Goal: Task Accomplishment & Management: Complete application form

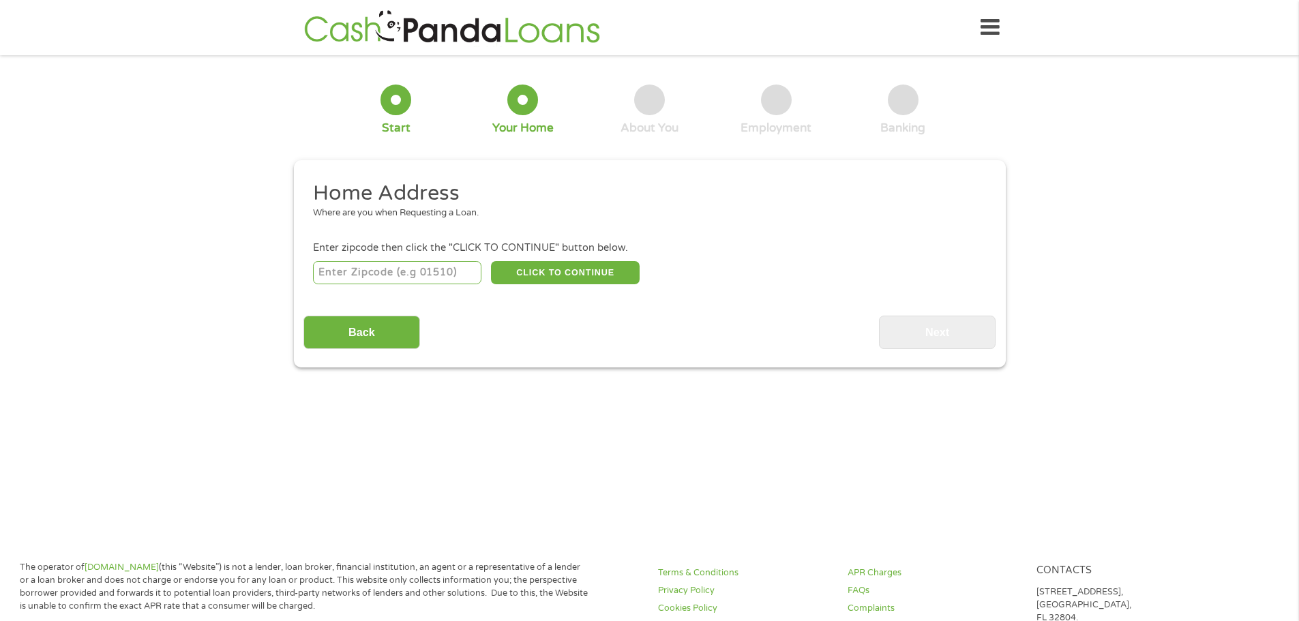
click at [384, 267] on input "number" at bounding box center [397, 272] width 168 height 23
type input "78418"
select select "[US_STATE]"
click at [555, 267] on button "CLICK TO CONTINUE" at bounding box center [565, 272] width 149 height 23
type input "78418"
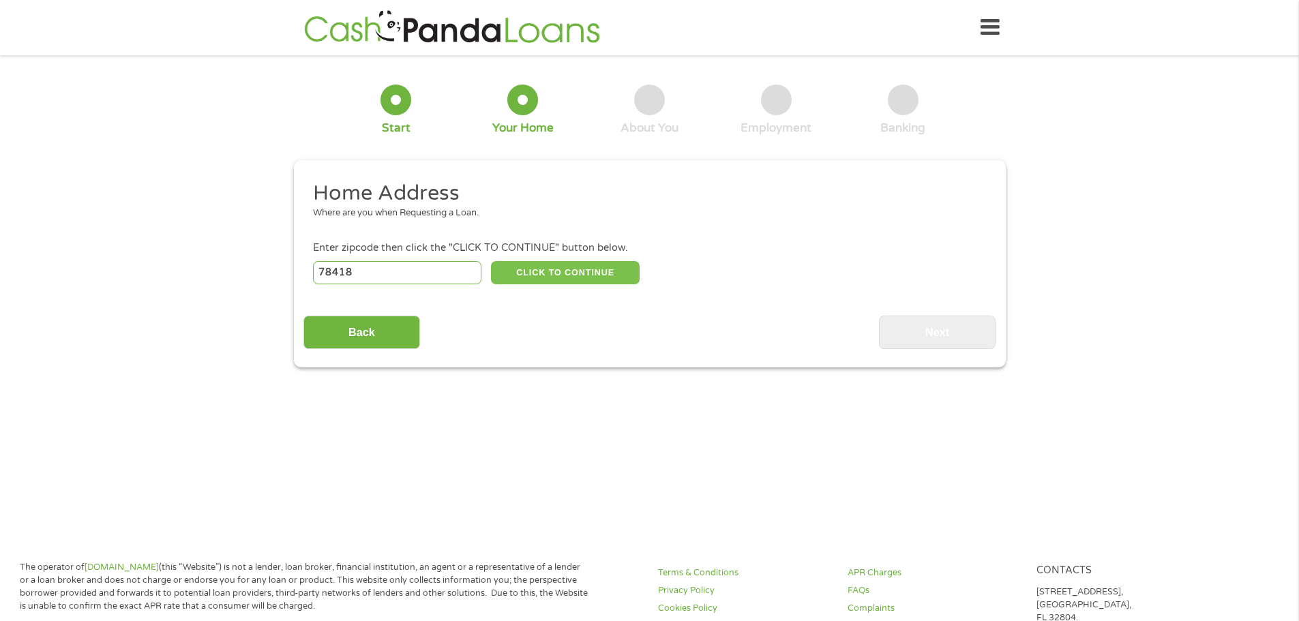
type input "[DATE]"
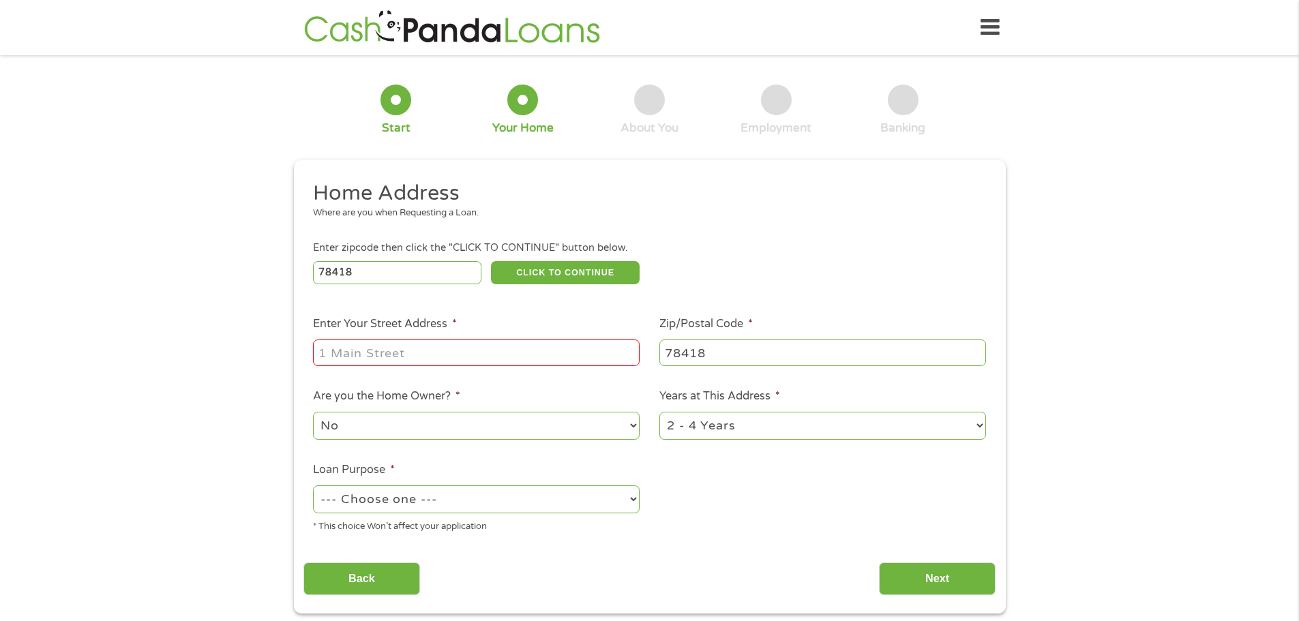
click at [449, 354] on input "Enter Your Street Address *" at bounding box center [476, 352] width 327 height 26
type input "[STREET_ADDRESS]"
click at [728, 423] on select "1 Year or less 1 - 2 Years 2 - 4 Years Over 4 Years" at bounding box center [822, 426] width 327 height 28
click at [373, 428] on select "No Yes" at bounding box center [476, 426] width 327 height 28
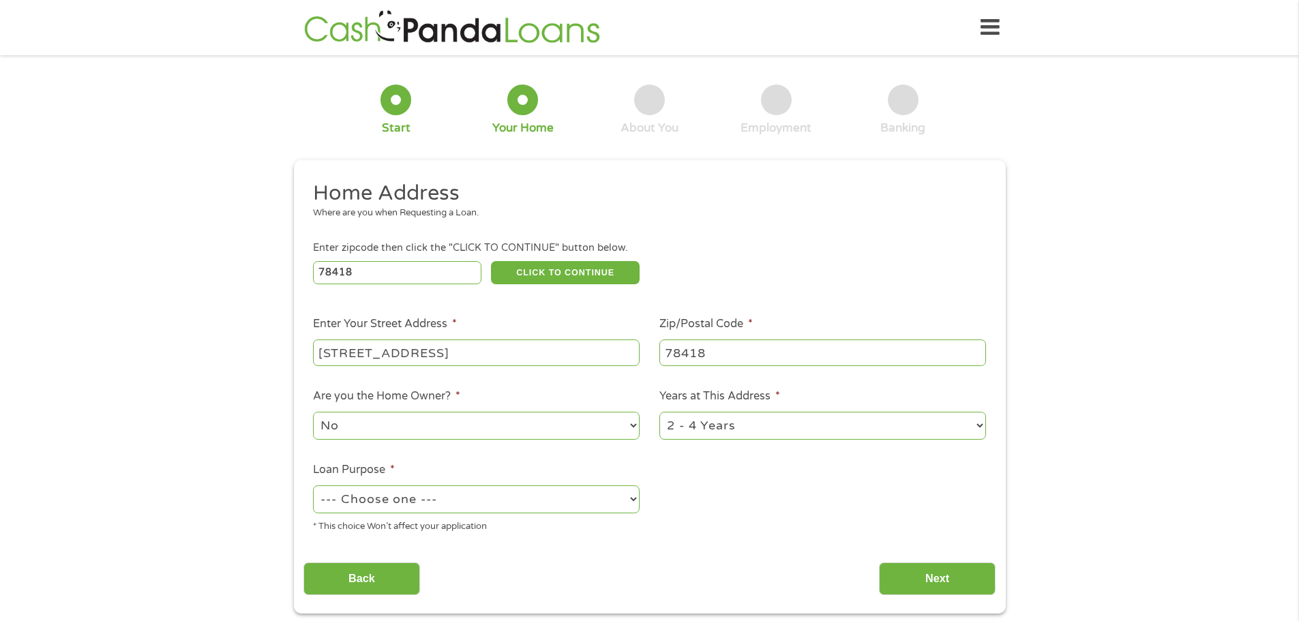
click at [89, 432] on div "1 Start 2 Your Home 3 About You 4 Employment 5 Banking 6 This field is hidden w…" at bounding box center [649, 339] width 1299 height 549
click at [396, 490] on select "--- Choose one --- Pay Bills Debt Consolidation Home Improvement Major Purchase…" at bounding box center [476, 499] width 327 height 28
select select "homeimprovement"
click at [313, 485] on select "--- Choose one --- Pay Bills Debt Consolidation Home Improvement Major Purchase…" at bounding box center [476, 499] width 327 height 28
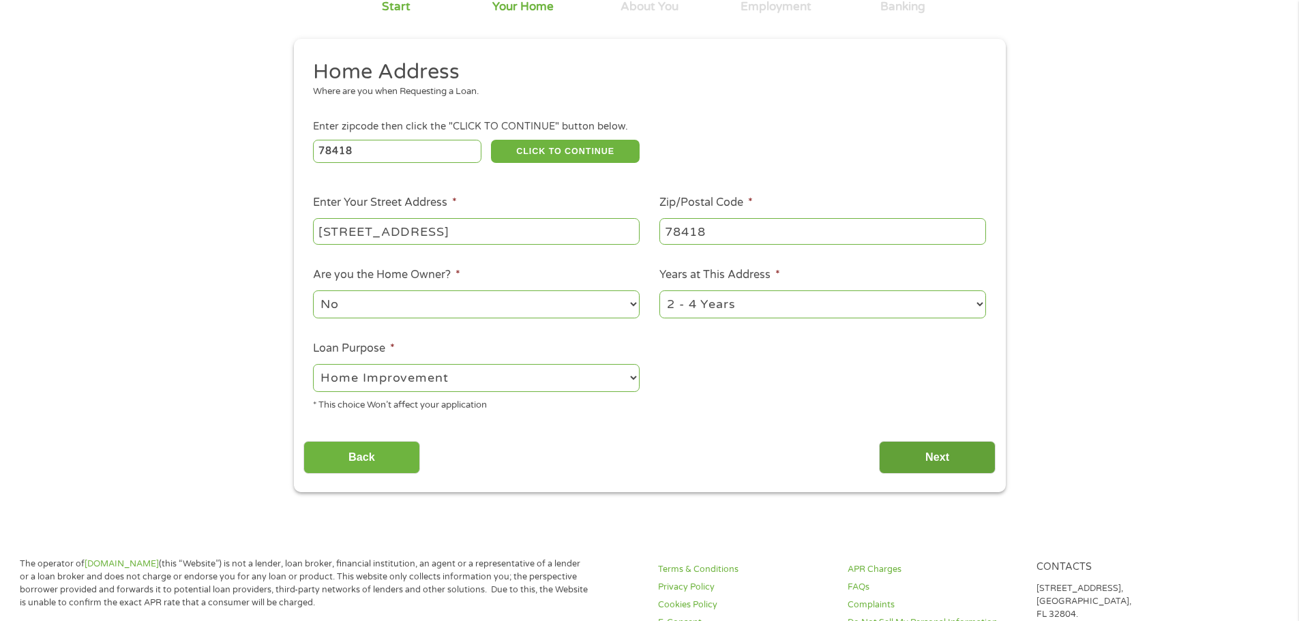
scroll to position [136, 0]
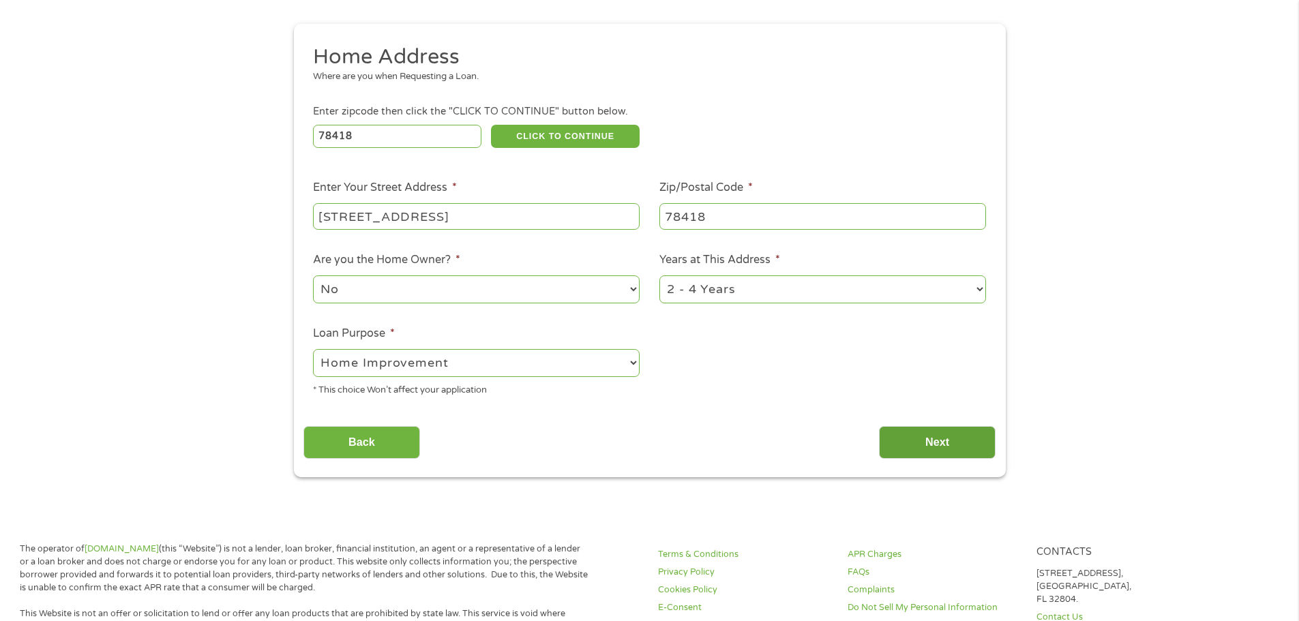
click at [945, 446] on input "Next" at bounding box center [937, 442] width 117 height 33
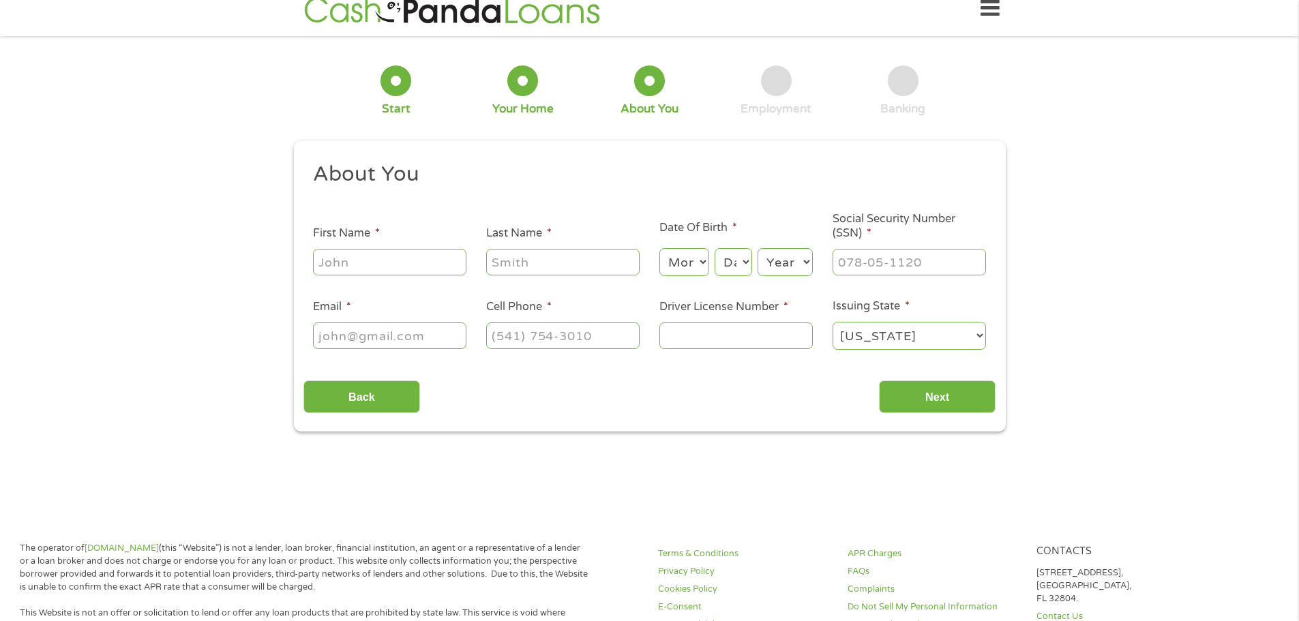
scroll to position [0, 0]
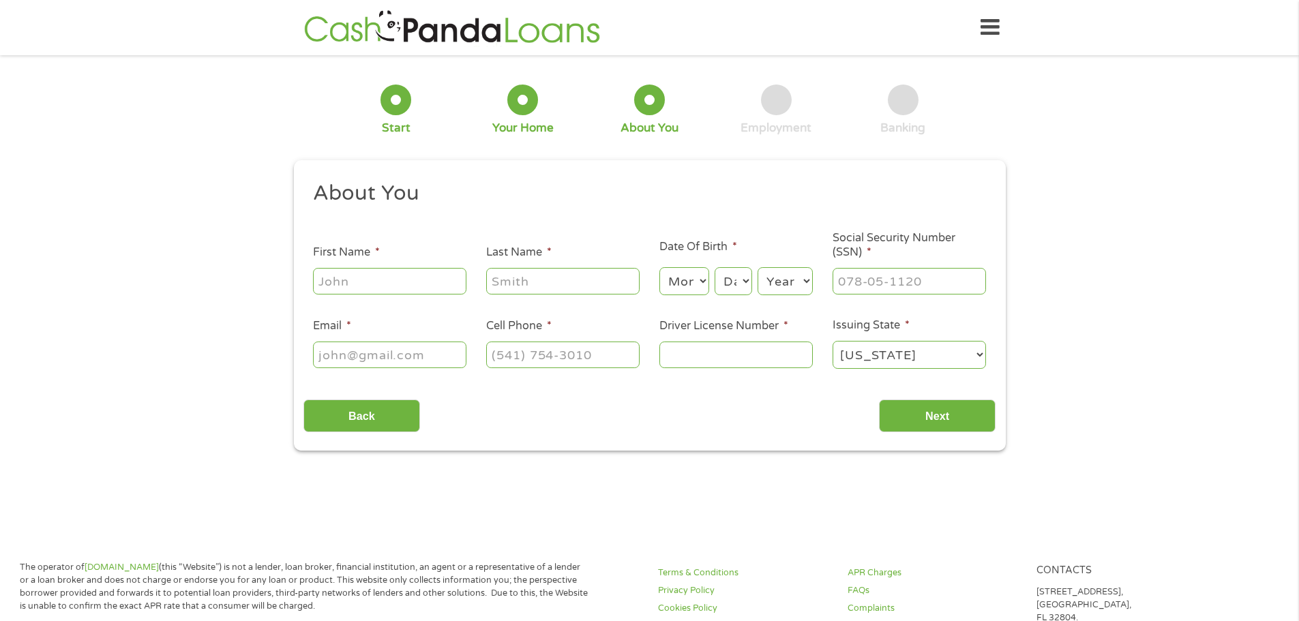
click at [413, 278] on input "First Name *" at bounding box center [389, 281] width 153 height 26
type input "[PERSON_NAME]"
type input "[EMAIL_ADDRESS][DOMAIN_NAME]"
type input "[PHONE_NUMBER]"
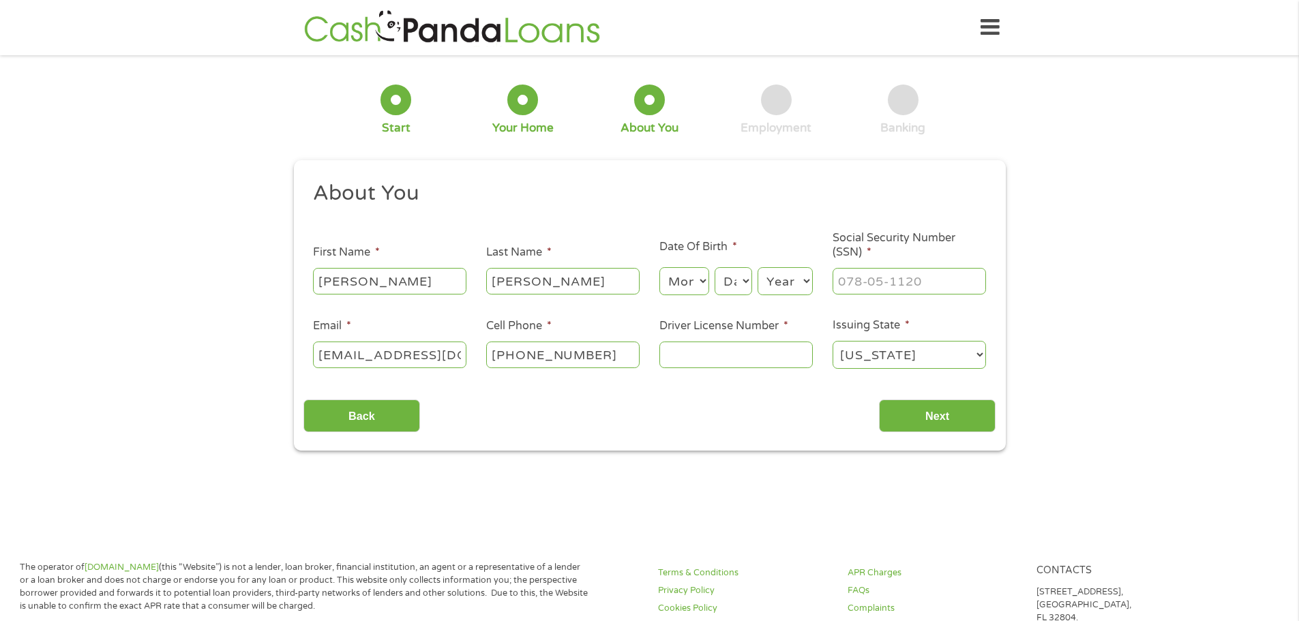
click at [699, 277] on select "Month 1 2 3 4 5 6 7 8 9 10 11 12" at bounding box center [684, 281] width 50 height 28
select select "5"
click at [659, 267] on select "Month 1 2 3 4 5 6 7 8 9 10 11 12" at bounding box center [684, 281] width 50 height 28
click at [736, 284] on select "Day 1 2 3 4 5 6 7 8 9 10 11 12 13 14 15 16 17 18 19 20 21 22 23 24 25 26 27 28 …" at bounding box center [732, 281] width 37 height 28
select select "4"
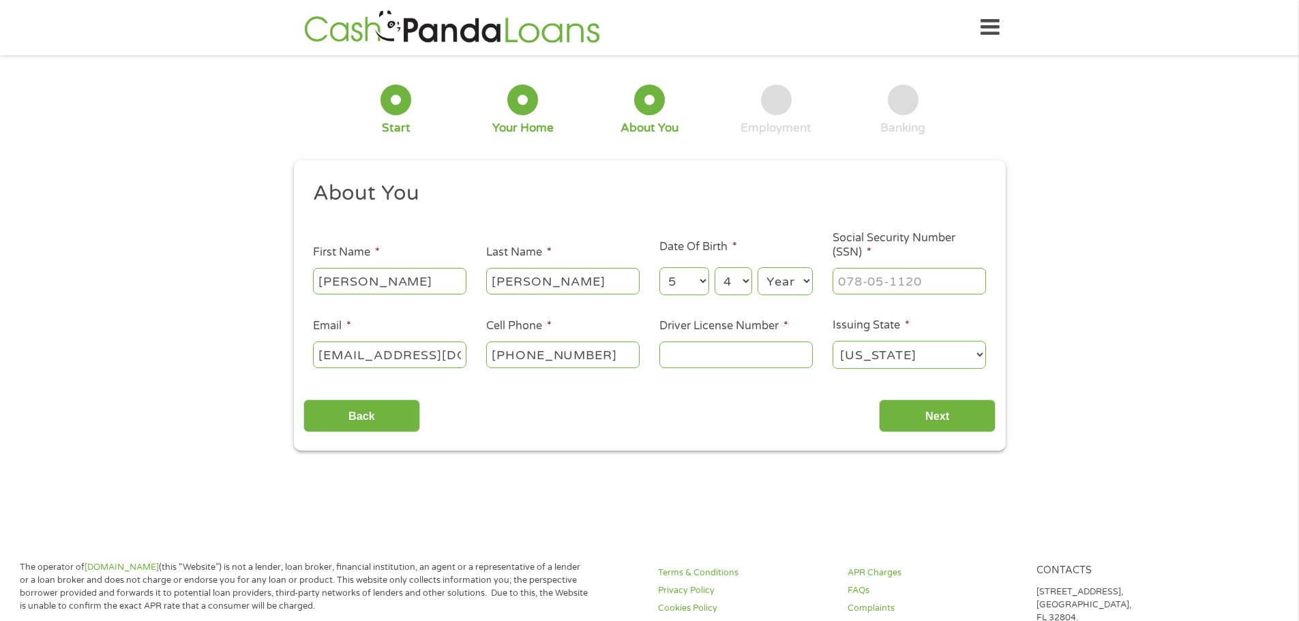
click at [714, 267] on select "Day 1 2 3 4 5 6 7 8 9 10 11 12 13 14 15 16 17 18 19 20 21 22 23 24 25 26 27 28 …" at bounding box center [732, 281] width 37 height 28
type input "___-__-____"
click at [892, 279] on input "___-__-____" at bounding box center [908, 281] width 153 height 26
click at [806, 279] on select "Year [DATE] 2006 2005 2004 2003 2002 2001 2000 1999 1998 1997 1996 1995 1994 19…" at bounding box center [784, 281] width 55 height 28
select select "1970"
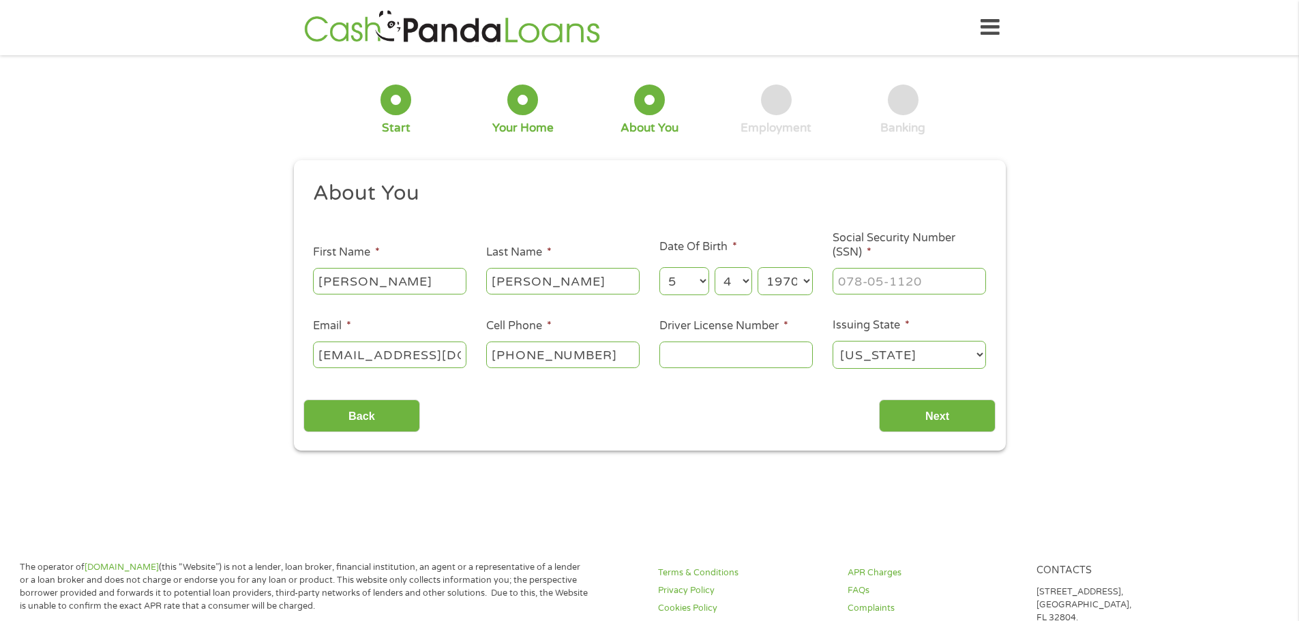
click at [757, 267] on select "Year [DATE] 2006 2005 2004 2003 2002 2001 2000 1999 1998 1997 1996 1995 1994 19…" at bounding box center [784, 281] width 55 height 28
click at [892, 286] on input "___-__-____" at bounding box center [908, 281] width 153 height 26
type input "462-69-4220"
click at [739, 359] on input "Driver License Number *" at bounding box center [735, 355] width 153 height 26
type input "07779965"
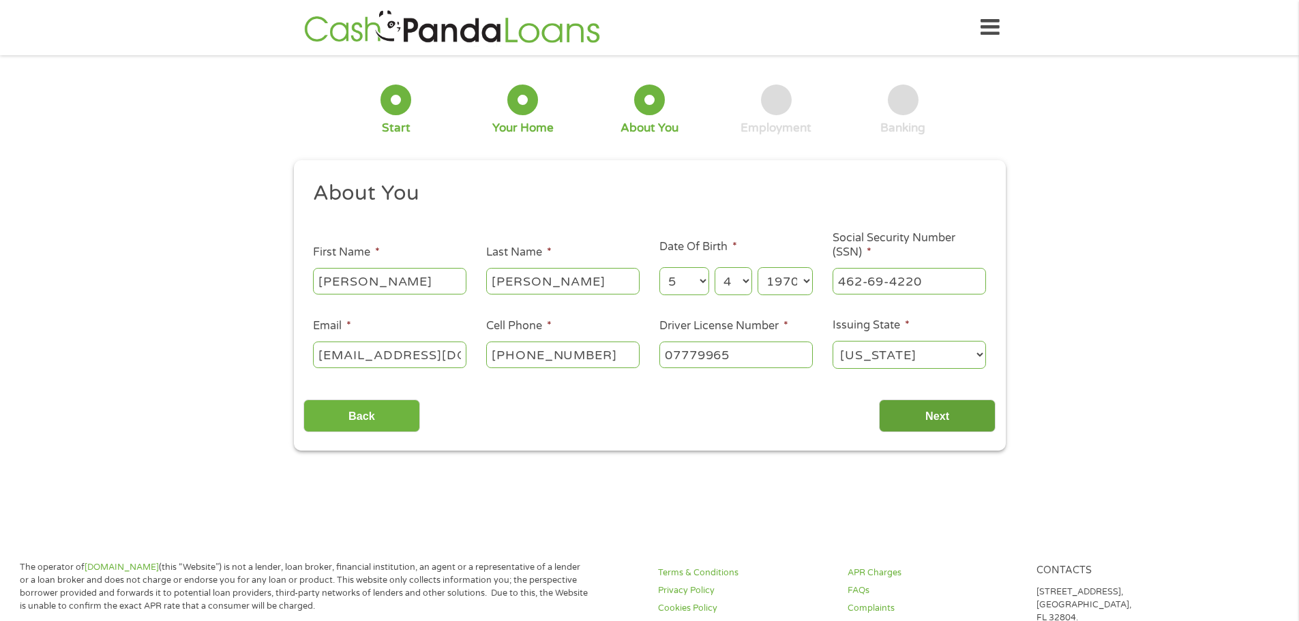
click at [946, 416] on input "Next" at bounding box center [937, 415] width 117 height 33
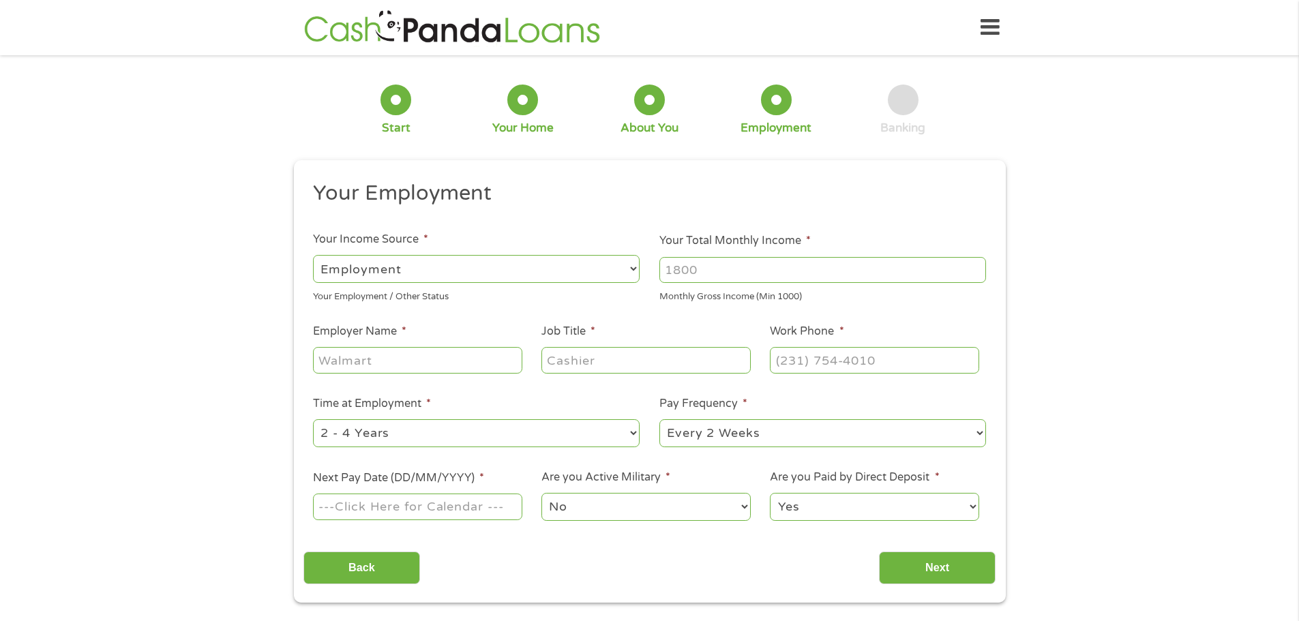
scroll to position [5, 5]
click at [714, 271] on input "Your Total Monthly Income *" at bounding box center [822, 270] width 327 height 26
drag, startPoint x: 711, startPoint y: 275, endPoint x: 640, endPoint y: 265, distance: 71.6
click at [640, 265] on ul "Your Employment Your Income Source * --- Choose one --- Employment [DEMOGRAPHIC…" at bounding box center [649, 356] width 692 height 353
type input "9835"
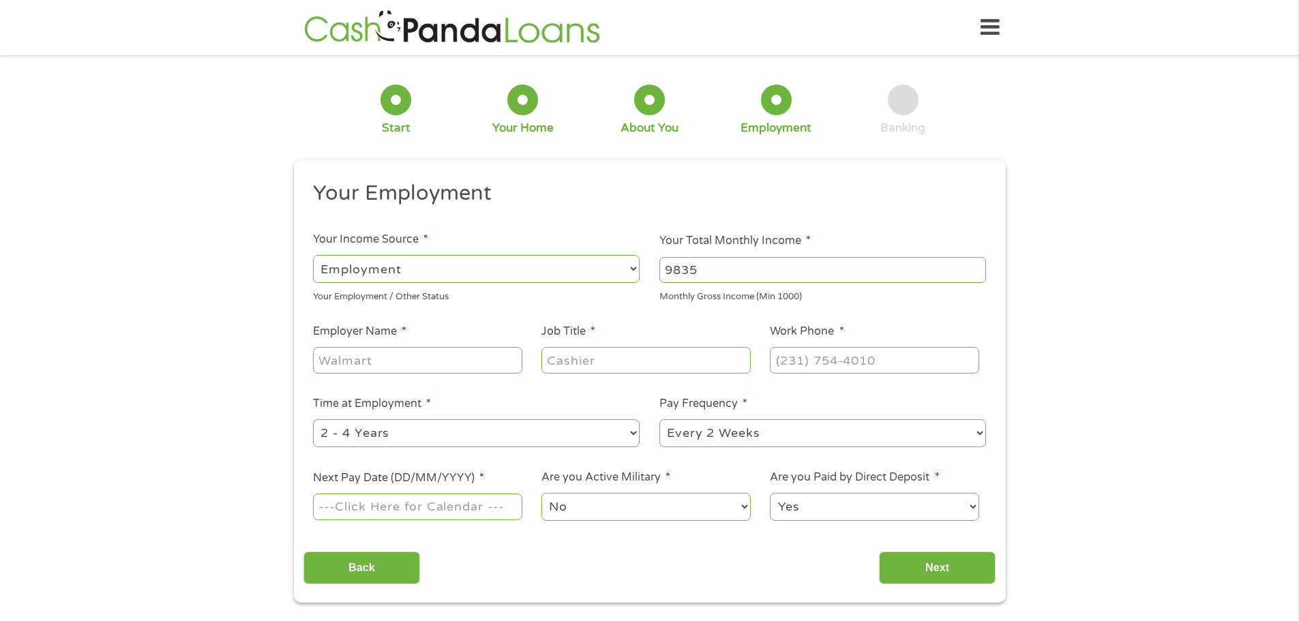
drag, startPoint x: 410, startPoint y: 360, endPoint x: 260, endPoint y: 363, distance: 150.7
click at [260, 363] on div "1 Start 2 Your Home 3 About You 4 Employment 5 Banking 6 This field is hidden w…" at bounding box center [649, 334] width 1299 height 538
type input "[DEMOGRAPHIC_DATA] Navy"
type input "System Admin"
type input "[PHONE_NUMBER]"
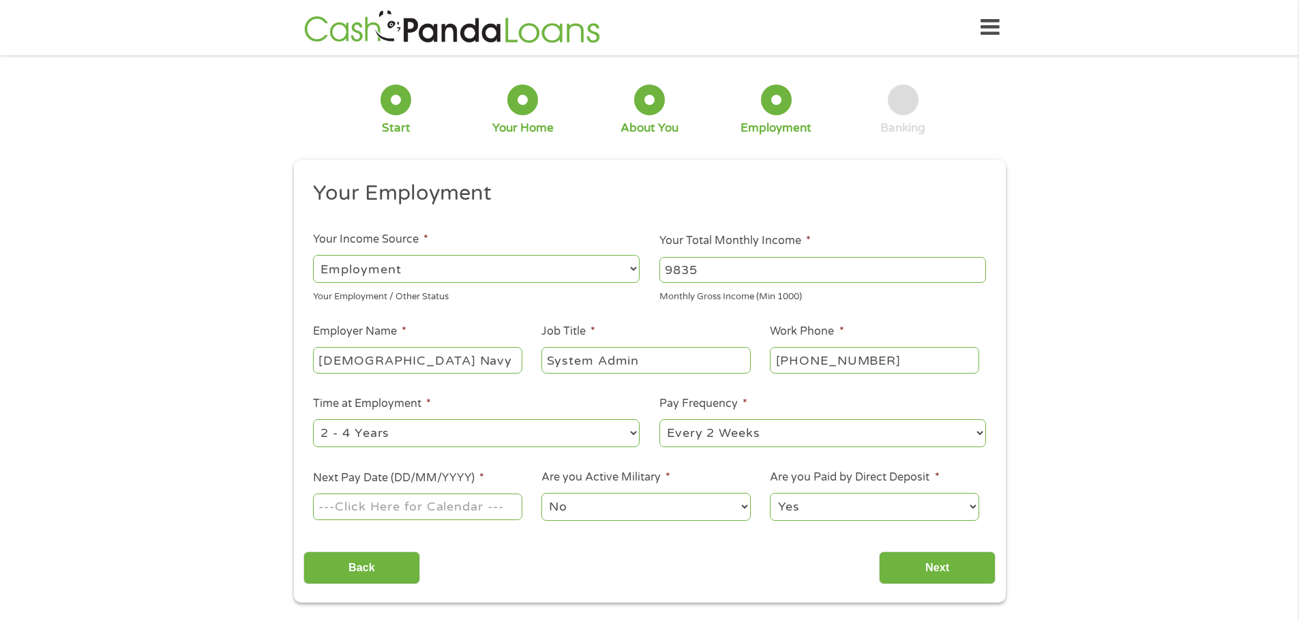
click at [385, 436] on select "--- Choose one --- 1 Year or less 1 - 2 Years 2 - 4 Years Over 4 Years" at bounding box center [476, 433] width 327 height 28
select select "24months"
click at [313, 419] on select "--- Choose one --- 1 Year or less 1 - 2 Years 2 - 4 Years Over 4 Years" at bounding box center [476, 433] width 327 height 28
click at [738, 432] on select "--- Choose one --- Every 2 Weeks Every Week Monthly Semi-Monthly" at bounding box center [822, 433] width 327 height 28
click at [659, 419] on select "--- Choose one --- Every 2 Weeks Every Week Monthly Semi-Monthly" at bounding box center [822, 433] width 327 height 28
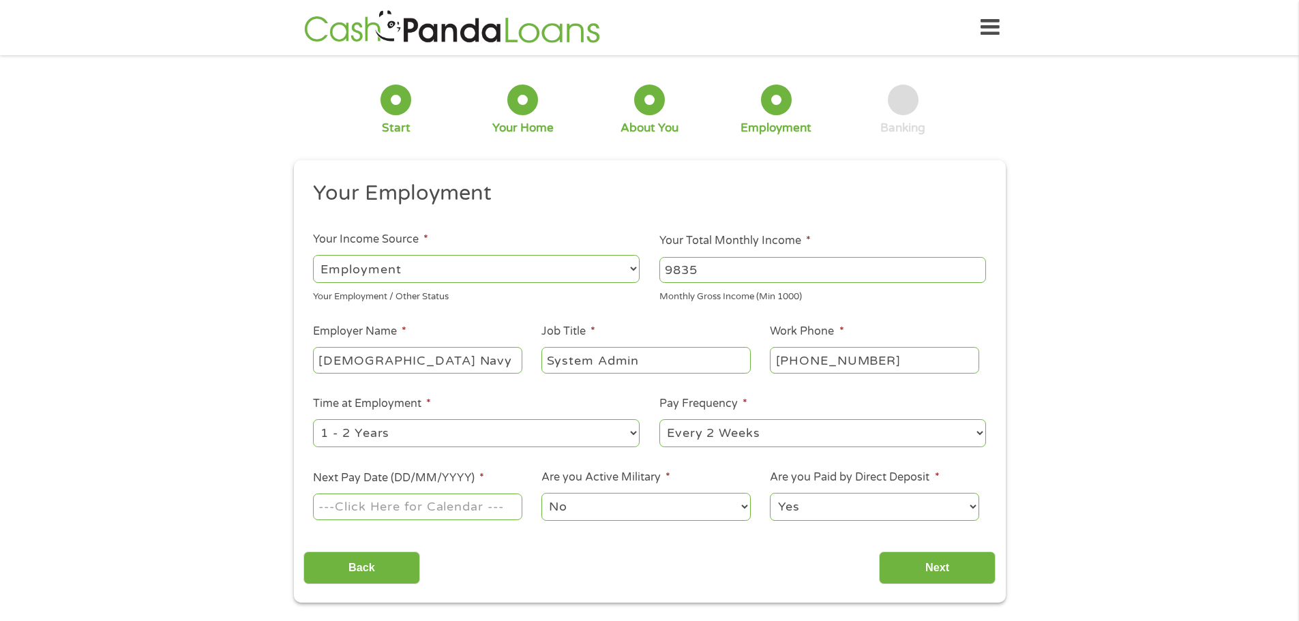
click at [372, 509] on input "Next Pay Date (DD/MM/YYYY) *" at bounding box center [417, 507] width 209 height 26
click at [477, 506] on input "Next Pay Date (DD/MM/YYYY) *" at bounding box center [417, 507] width 209 height 26
click at [447, 517] on input "Next Pay Date (DD/MM/YYYY) *" at bounding box center [417, 507] width 209 height 26
click at [423, 501] on input "Next Pay Date (DD/MM/YYYY) *" at bounding box center [417, 507] width 209 height 26
click at [433, 472] on label "Next Pay Date (DD/MM/YYYY) *" at bounding box center [398, 478] width 171 height 14
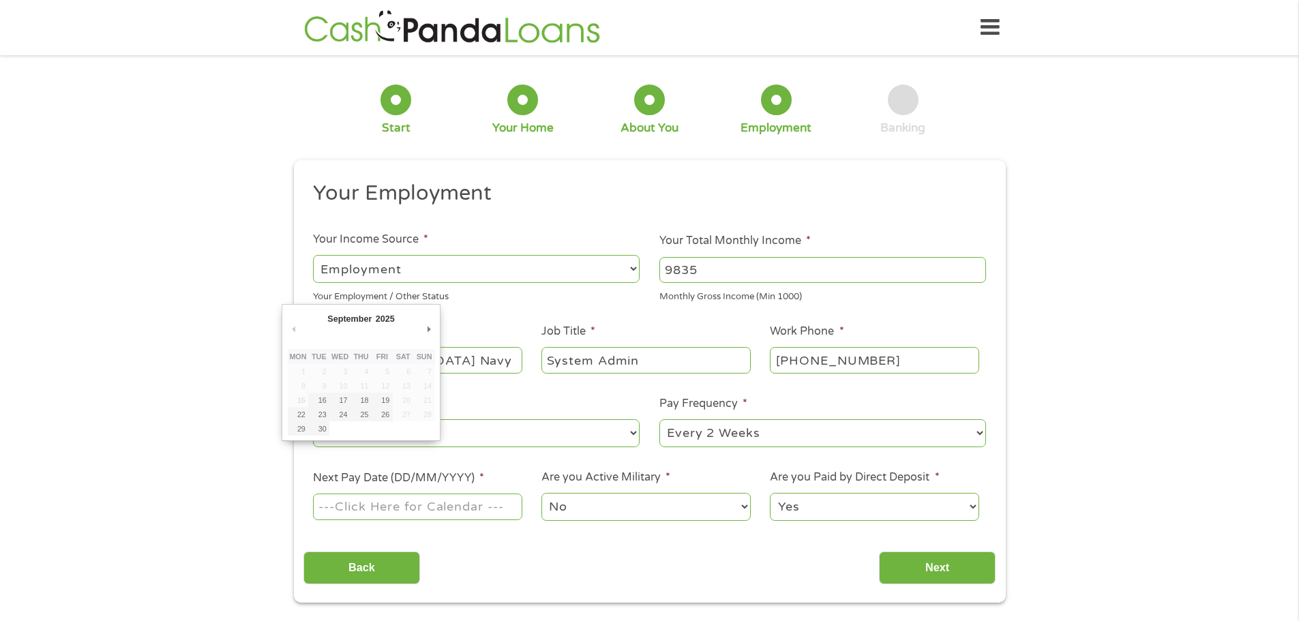
click at [433, 494] on input "Next Pay Date (DD/MM/YYYY) *" at bounding box center [417, 507] width 209 height 26
type input "[DATE]"
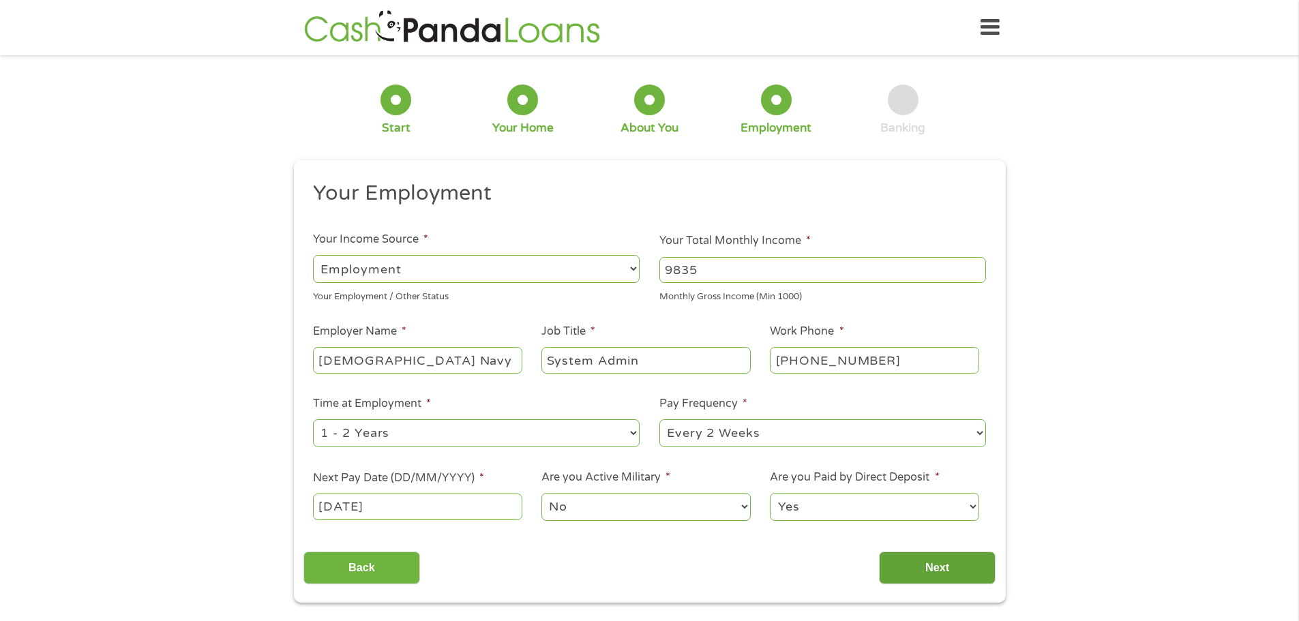
click at [937, 573] on input "Next" at bounding box center [937, 567] width 117 height 33
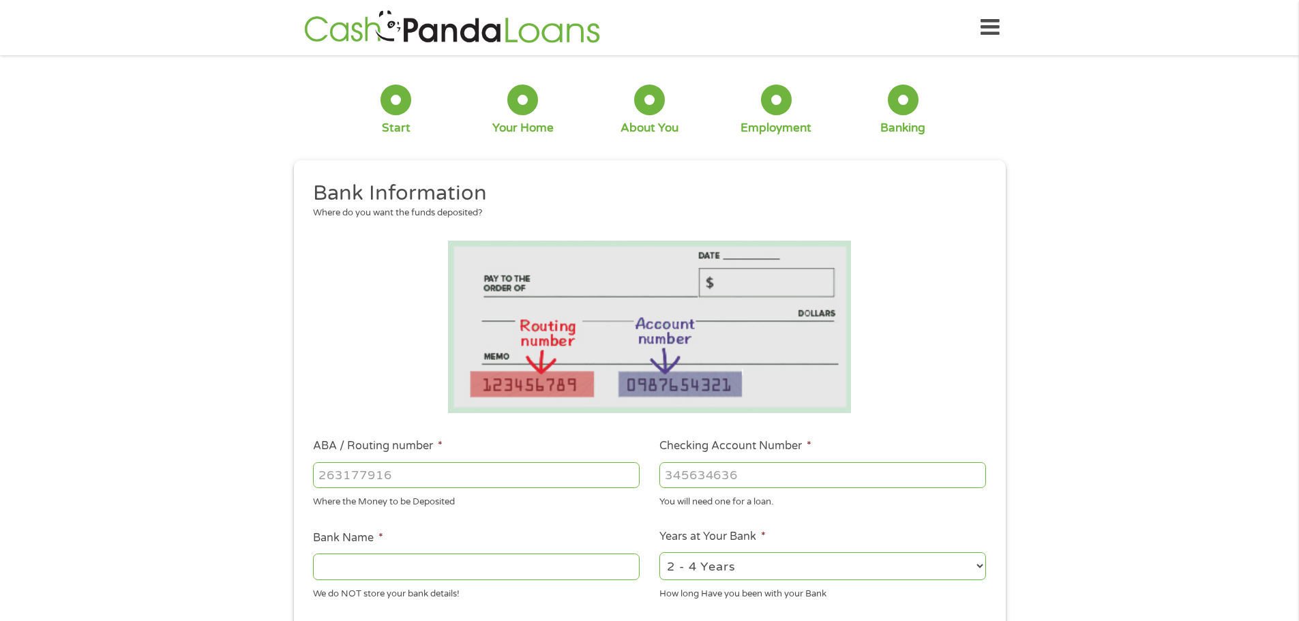
scroll to position [136, 0]
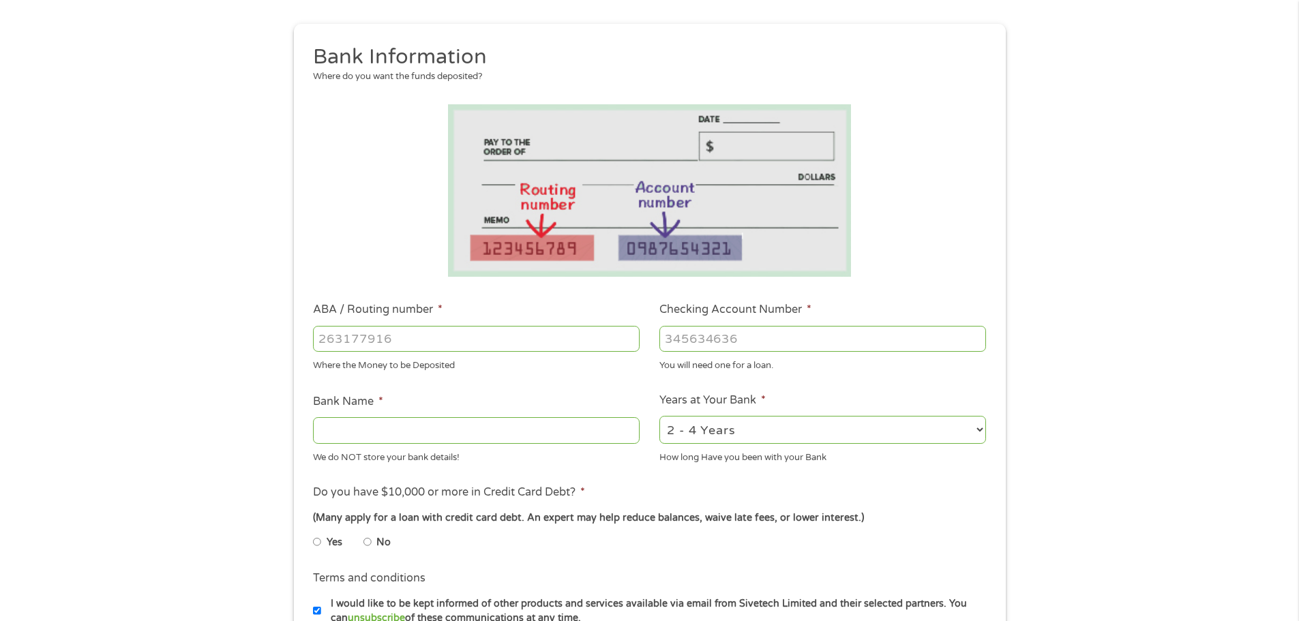
click at [388, 335] on input "ABA / Routing number *" at bounding box center [476, 339] width 327 height 26
type input "256074974"
type input "NAVY FEDERAL CREDIT UNION"
type input "256074974"
click at [703, 340] on input "Checking Account Number *" at bounding box center [822, 339] width 327 height 26
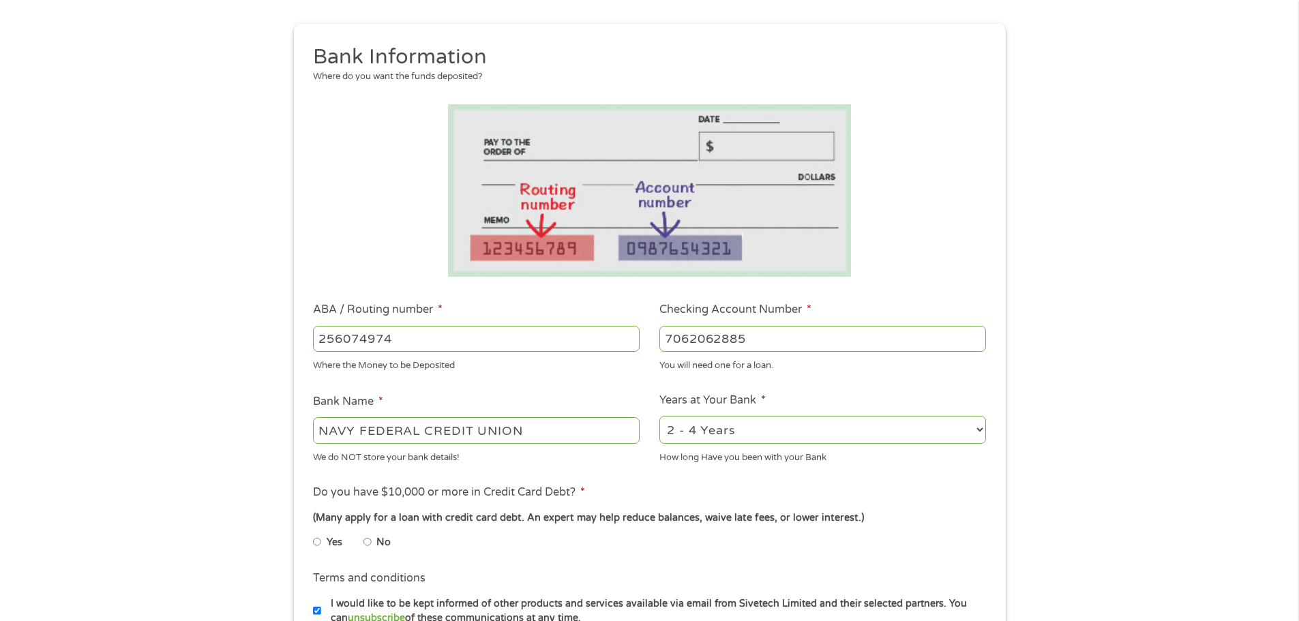
type input "7062062885"
click at [735, 432] on select "2 - 4 Years 6 - 12 Months 1 - 2 Years Over 4 Years" at bounding box center [822, 430] width 327 height 28
select select "60months"
click at [659, 416] on select "2 - 4 Years 6 - 12 Months 1 - 2 Years Over 4 Years" at bounding box center [822, 430] width 327 height 28
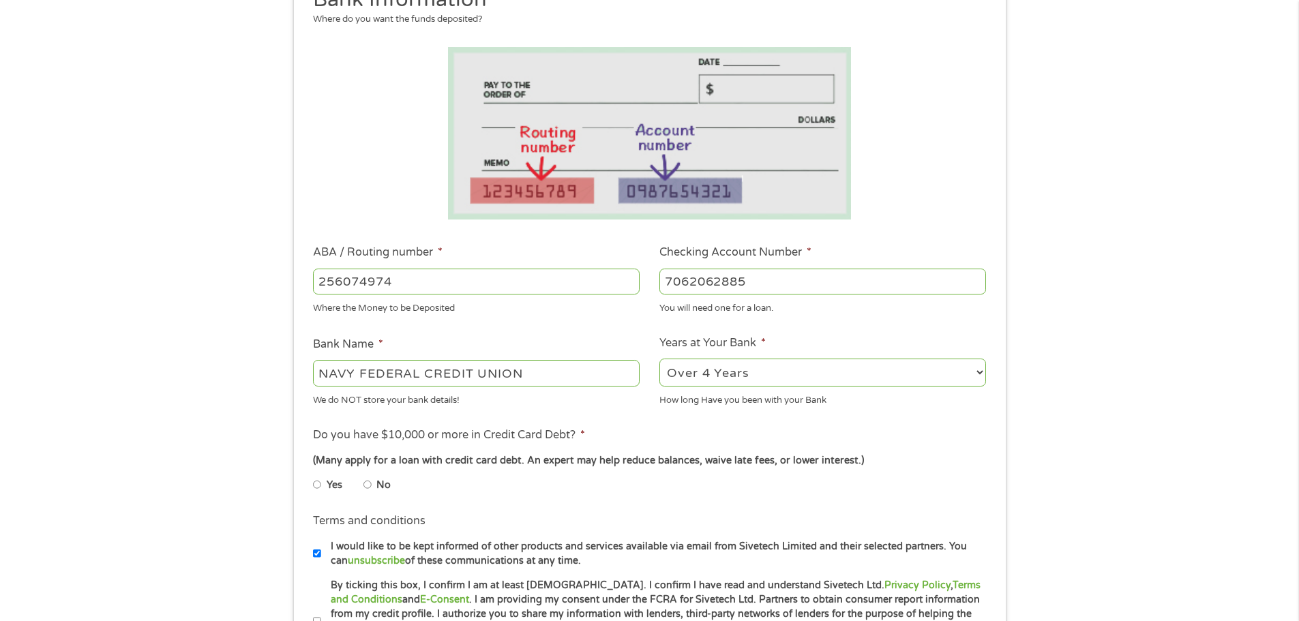
scroll to position [273, 0]
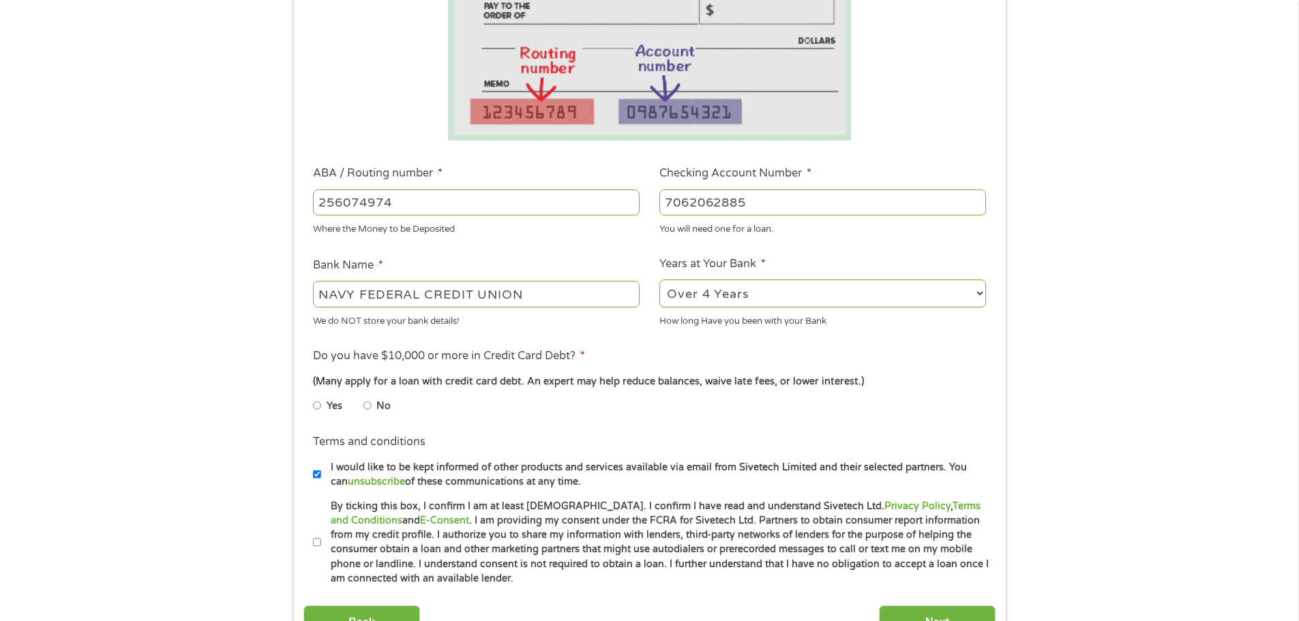
click at [367, 407] on input "No" at bounding box center [367, 406] width 8 height 22
radio input "true"
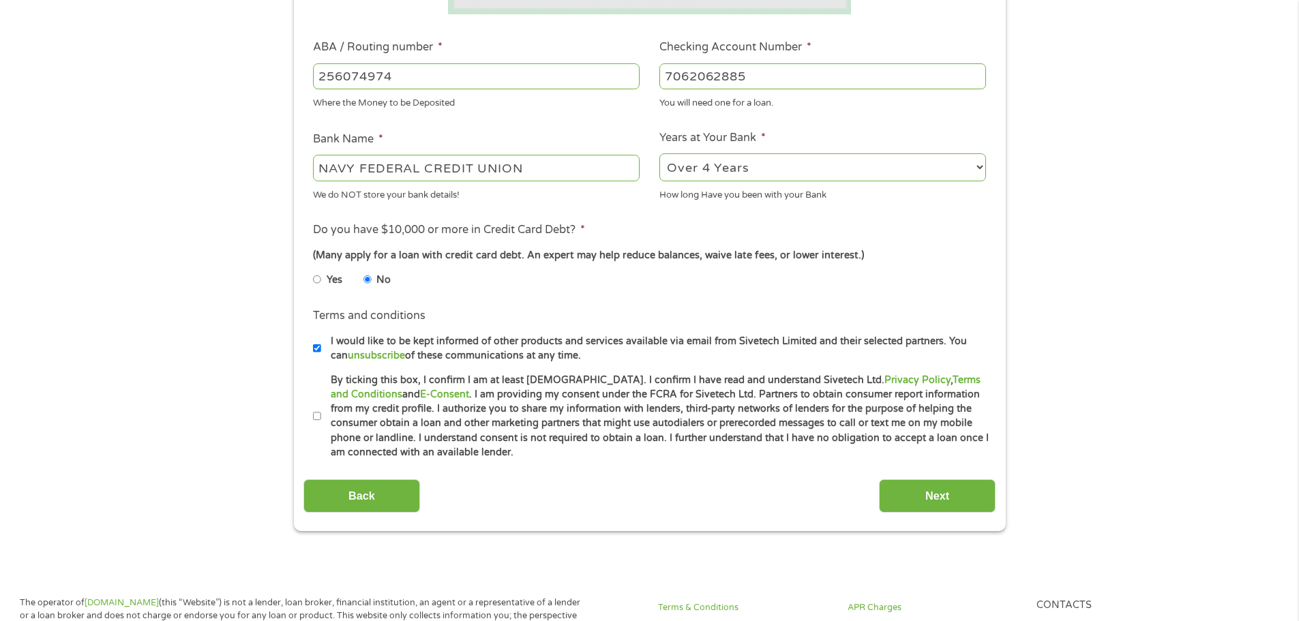
scroll to position [409, 0]
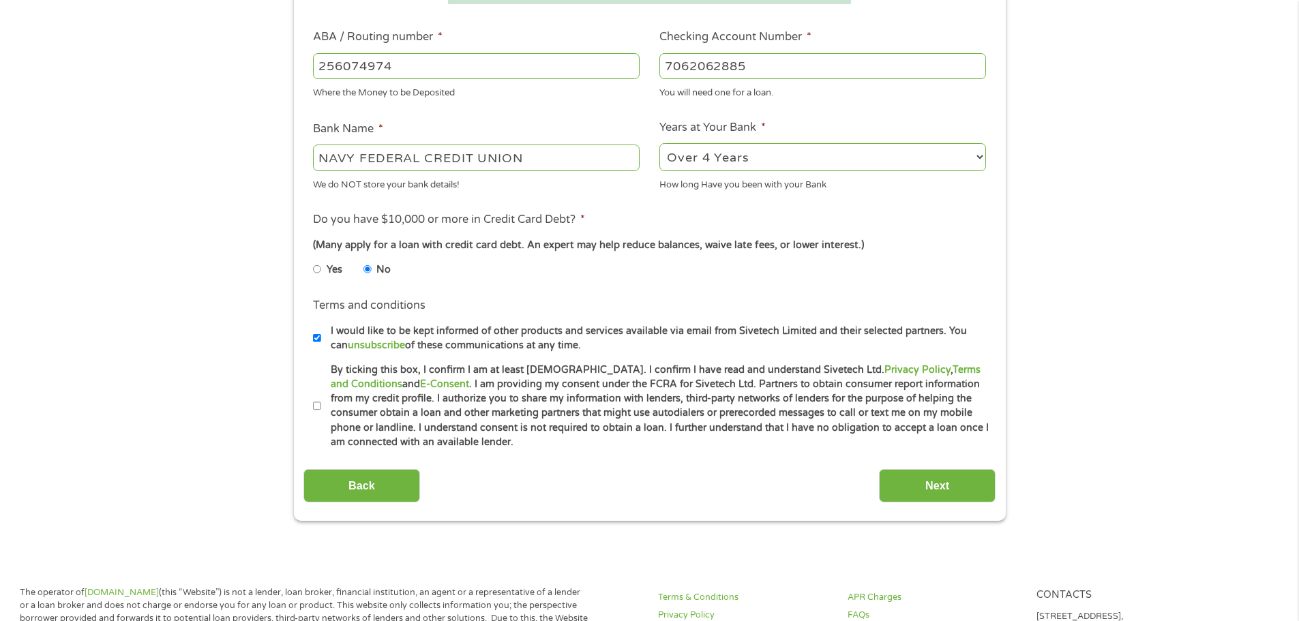
click at [316, 335] on input "I would like to be kept informed of other products and services available via e…" at bounding box center [317, 338] width 8 height 22
checkbox input "false"
click at [316, 410] on input "By ticking this box, I confirm I am at least [DEMOGRAPHIC_DATA]. I confirm I ha…" at bounding box center [317, 406] width 8 height 22
checkbox input "true"
click at [926, 486] on input "Next" at bounding box center [937, 485] width 117 height 33
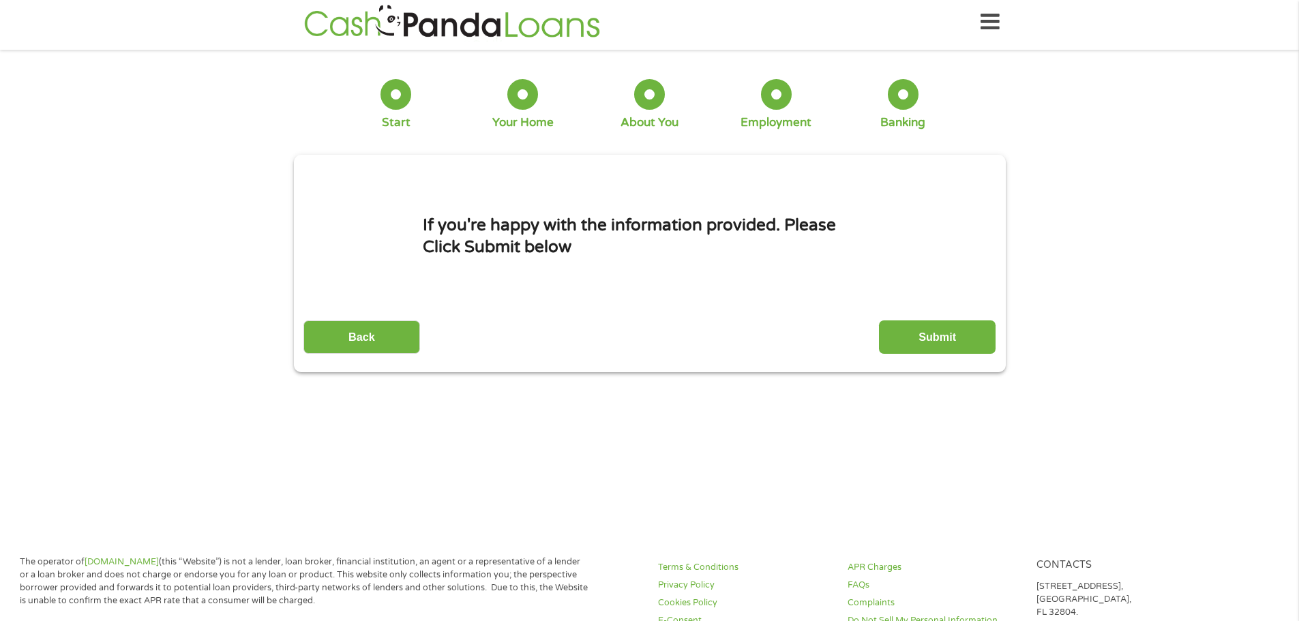
scroll to position [0, 0]
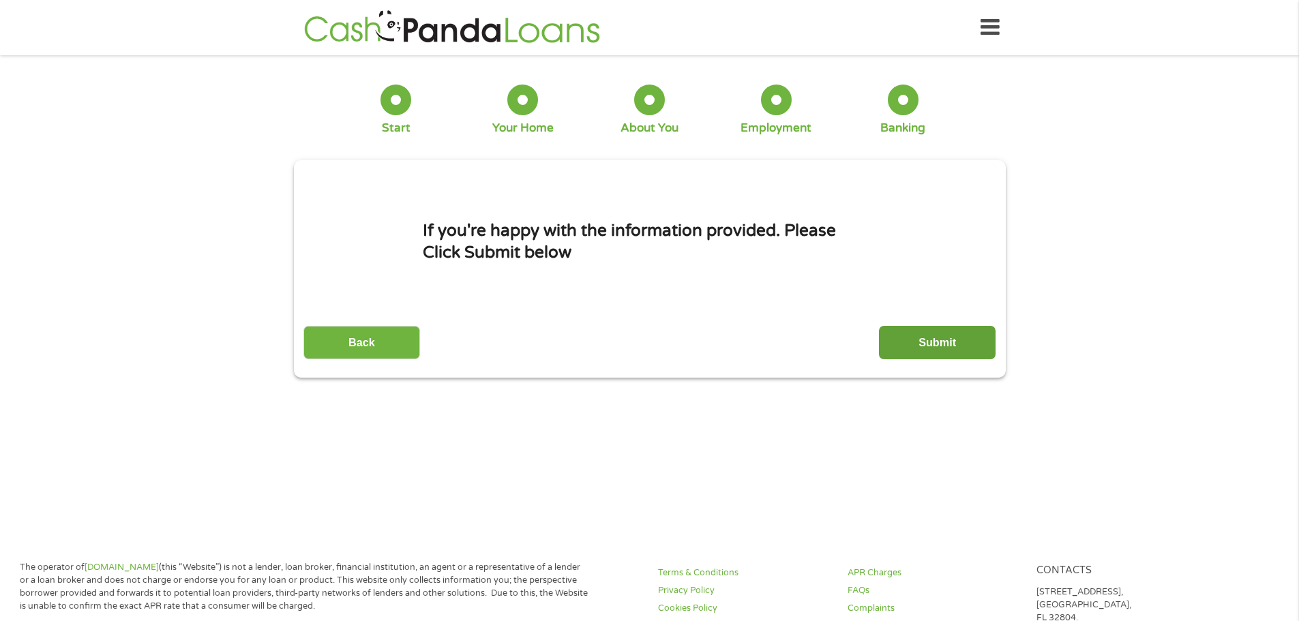
click at [944, 345] on input "Submit" at bounding box center [937, 342] width 117 height 33
